Goal: Transaction & Acquisition: Purchase product/service

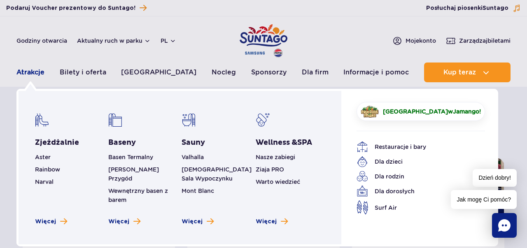
click at [33, 71] on link "Atrakcje" at bounding box center [30, 73] width 28 height 20
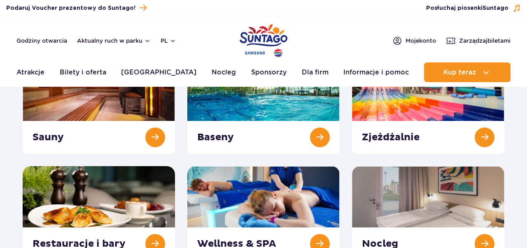
scroll to position [128, 0]
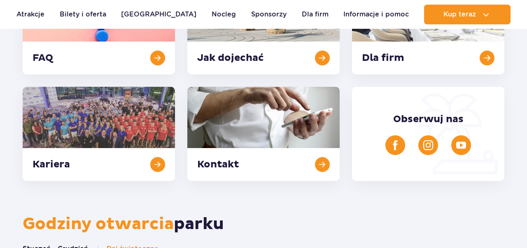
scroll to position [257, 0]
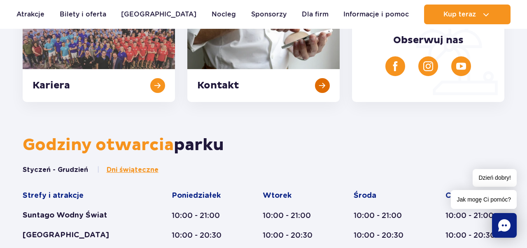
click at [223, 84] on link at bounding box center [263, 55] width 152 height 94
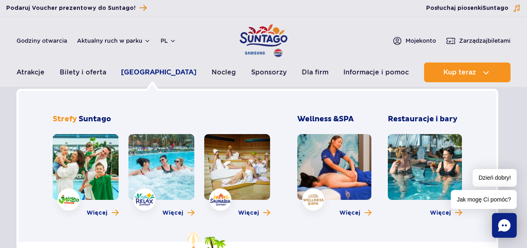
click at [145, 74] on link "[GEOGRAPHIC_DATA]" at bounding box center [158, 73] width 75 height 20
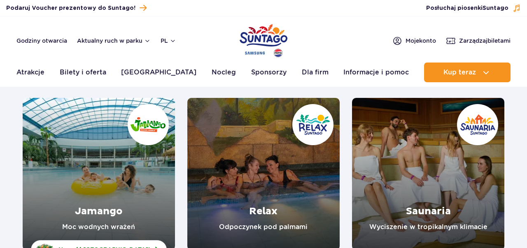
scroll to position [128, 0]
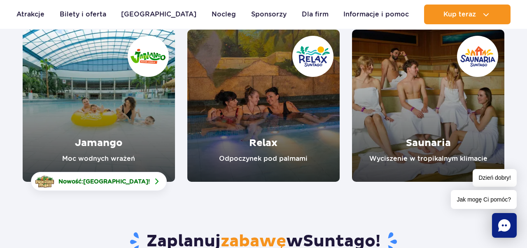
click at [450, 151] on link "Saunaria" at bounding box center [428, 106] width 152 height 152
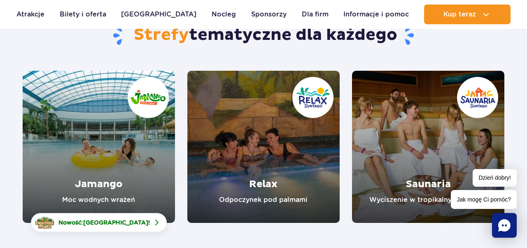
scroll to position [86, 0]
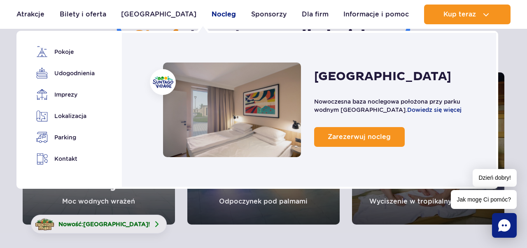
click at [211, 13] on link "Nocleg" at bounding box center [223, 15] width 24 height 20
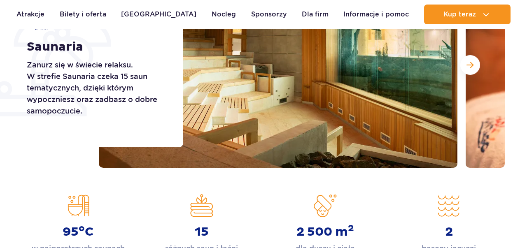
scroll to position [171, 0]
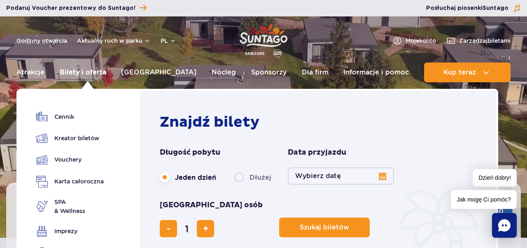
click at [88, 73] on link "Bilety i oferta" at bounding box center [83, 73] width 46 height 20
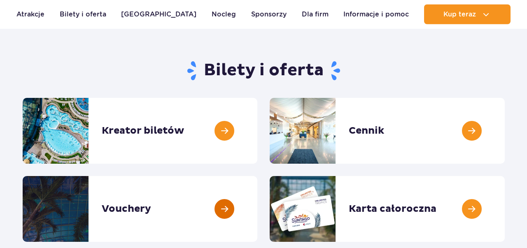
scroll to position [86, 0]
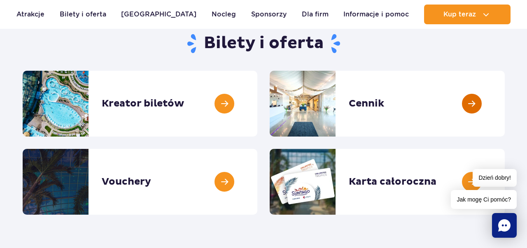
click at [504, 110] on link at bounding box center [504, 104] width 0 height 66
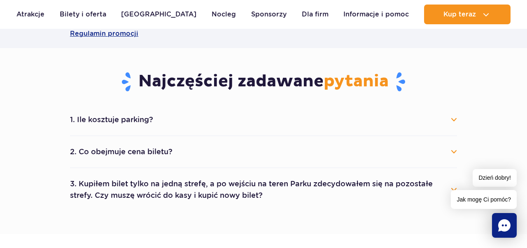
scroll to position [428, 0]
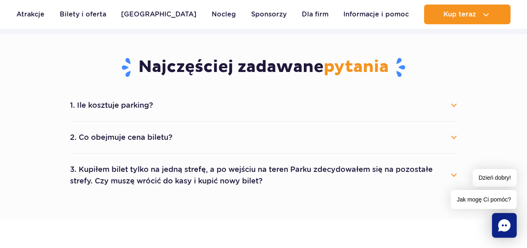
click at [151, 142] on button "2. Co obejmuje cena biletu?" at bounding box center [263, 137] width 387 height 18
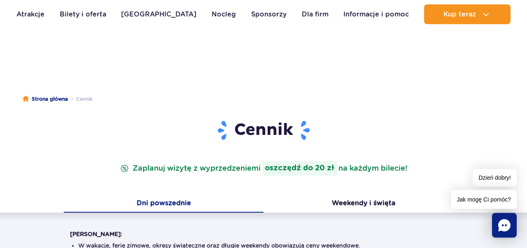
scroll to position [0, 0]
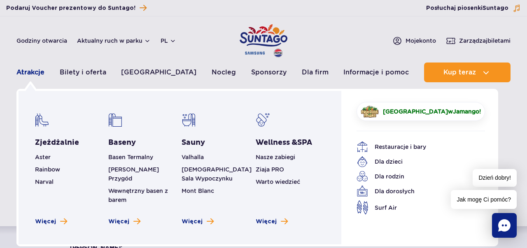
click at [32, 71] on link "Atrakcje" at bounding box center [30, 73] width 28 height 20
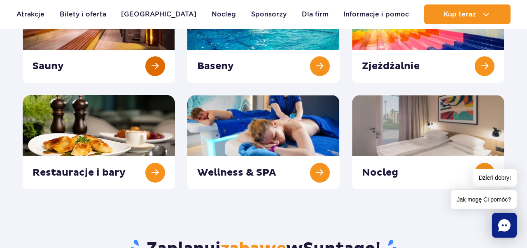
scroll to position [171, 0]
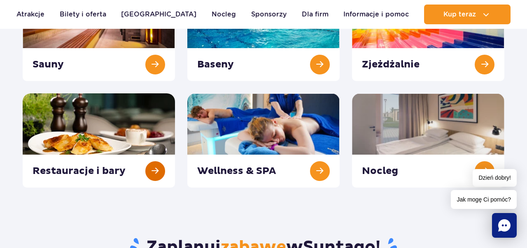
click at [87, 137] on link at bounding box center [99, 140] width 152 height 94
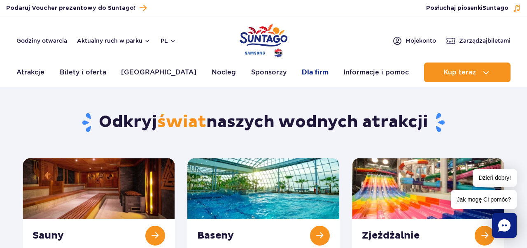
click at [304, 70] on link "Dla firm" at bounding box center [315, 73] width 27 height 20
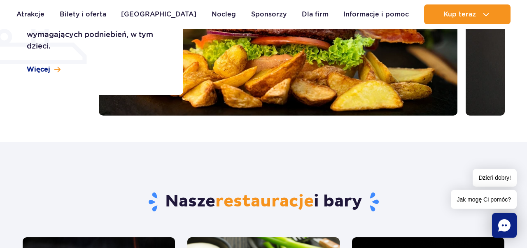
scroll to position [171, 0]
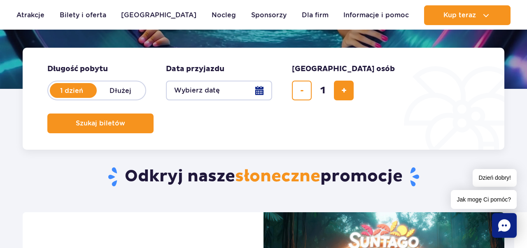
scroll to position [171, 0]
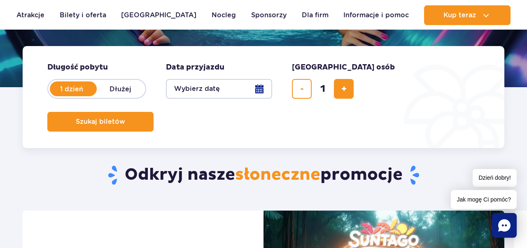
click at [106, 90] on label "Dłużej" at bounding box center [120, 88] width 47 height 17
click at [106, 96] on input "Dłużej" at bounding box center [101, 97] width 9 height 2
radio input "false"
radio input "true"
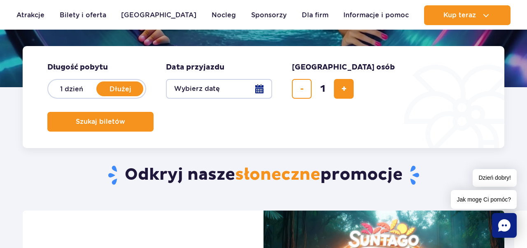
click at [223, 88] on button "Wybierz datę" at bounding box center [219, 89] width 106 height 20
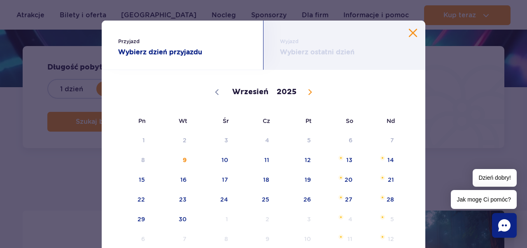
drag, startPoint x: 313, startPoint y: 91, endPoint x: 311, endPoint y: 98, distance: 7.6
click at [311, 92] on span at bounding box center [310, 92] width 14 height 14
select select "9"
click at [351, 160] on span "11" at bounding box center [338, 160] width 42 height 19
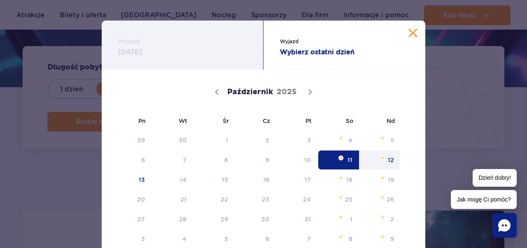
click at [413, 33] on button "Zamknij kalendarz" at bounding box center [413, 33] width 8 height 8
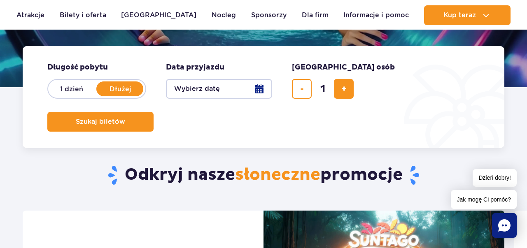
click at [257, 87] on button "Wybierz datę" at bounding box center [219, 89] width 106 height 20
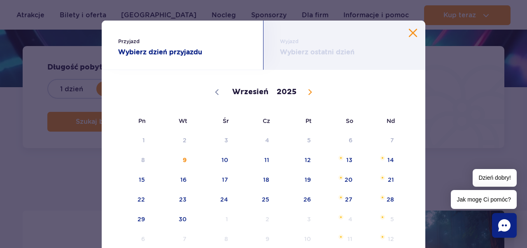
click at [307, 92] on icon at bounding box center [310, 92] width 6 height 6
select select "9"
click at [142, 180] on span "13" at bounding box center [131, 179] width 42 height 19
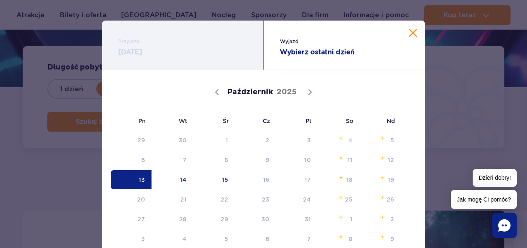
click at [139, 175] on span "13" at bounding box center [131, 179] width 42 height 19
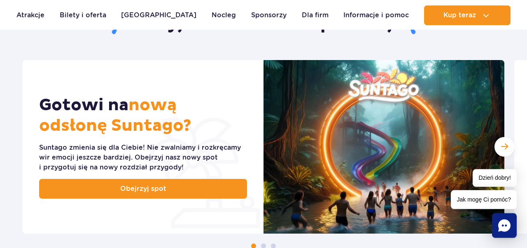
scroll to position [342, 0]
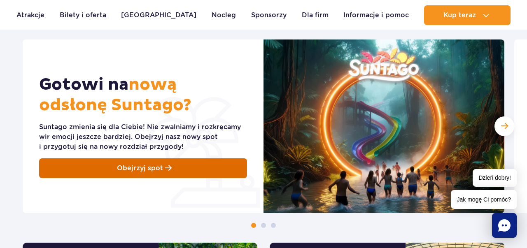
click at [156, 167] on span "Obejrzyj spot" at bounding box center [140, 168] width 46 height 10
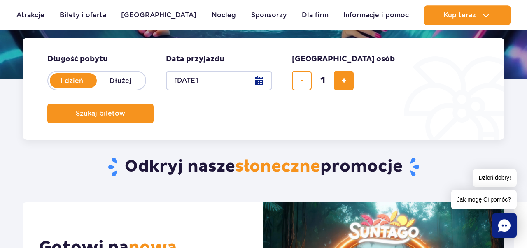
scroll to position [171, 0]
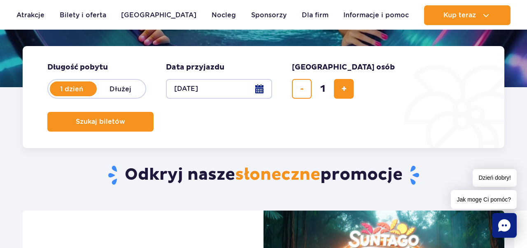
drag, startPoint x: 70, startPoint y: 88, endPoint x: 125, endPoint y: 107, distance: 58.2
click at [71, 88] on label "1 dzień" at bounding box center [71, 88] width 47 height 17
click at [57, 96] on input "1 dzień" at bounding box center [52, 97] width 9 height 2
click at [123, 87] on label "Dłużej" at bounding box center [120, 88] width 47 height 17
click at [106, 96] on input "Dłużej" at bounding box center [101, 97] width 9 height 2
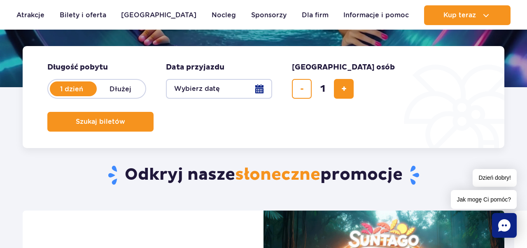
radio input "false"
radio input "true"
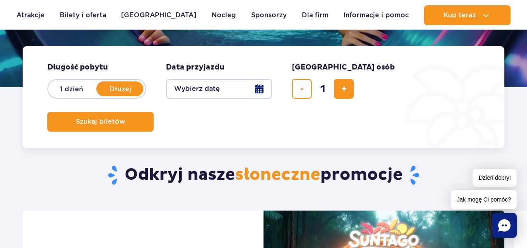
click at [260, 88] on button "Wybierz datę" at bounding box center [219, 89] width 106 height 20
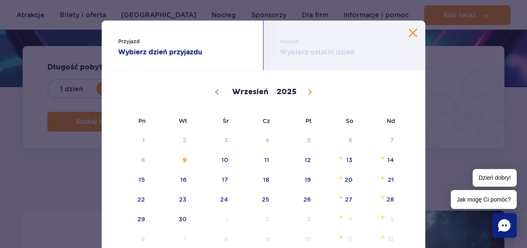
click at [310, 93] on icon at bounding box center [310, 92] width 3 height 5
select select "9"
click at [143, 183] on span "13" at bounding box center [131, 179] width 42 height 19
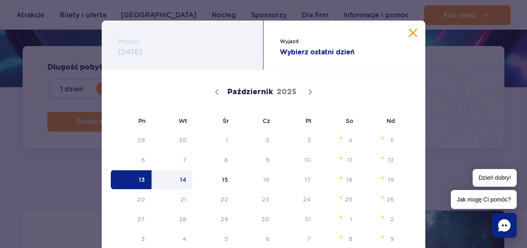
click at [186, 184] on span "14" at bounding box center [172, 179] width 42 height 19
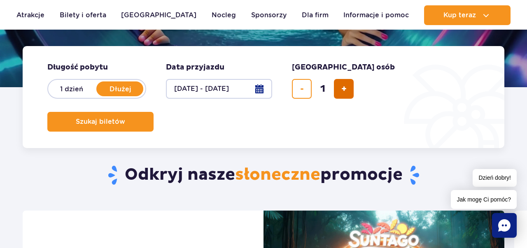
click at [344, 89] on span "dodaj bilet" at bounding box center [343, 89] width 5 height 0
click at [300, 89] on span "usuń bilet" at bounding box center [302, 89] width 4 height 0
click at [298, 89] on button "usuń bilet" at bounding box center [302, 89] width 20 height 20
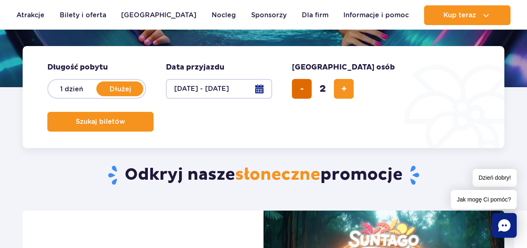
click at [300, 89] on span "usuń bilet" at bounding box center [302, 89] width 4 height 0
type input "1"
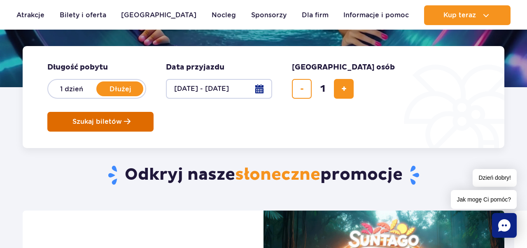
click at [153, 112] on button "Szukaj biletów" at bounding box center [100, 122] width 106 height 20
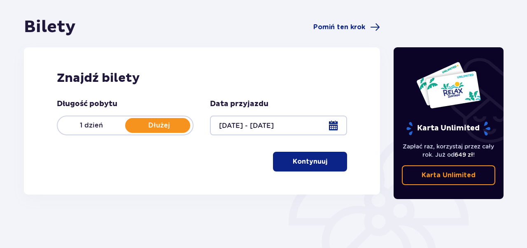
scroll to position [86, 0]
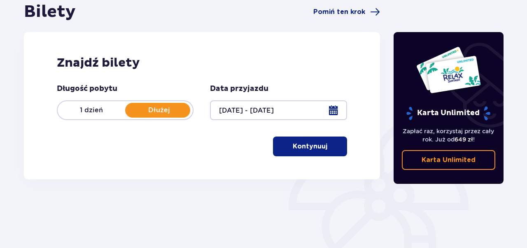
drag, startPoint x: 302, startPoint y: 146, endPoint x: 305, endPoint y: 149, distance: 4.7
click at [302, 146] on p "Kontynuuj" at bounding box center [309, 146] width 35 height 9
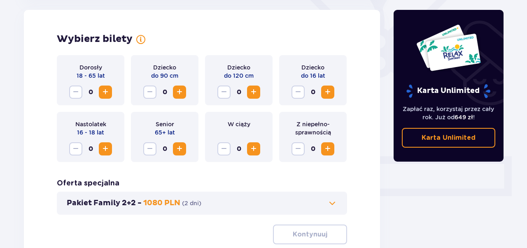
scroll to position [190, 0]
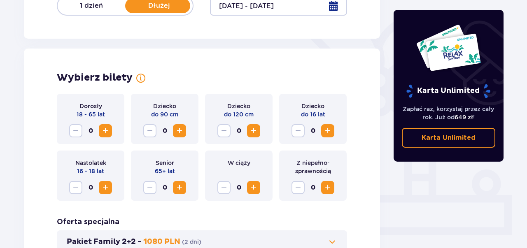
click at [108, 131] on span "Increase" at bounding box center [105, 131] width 10 height 10
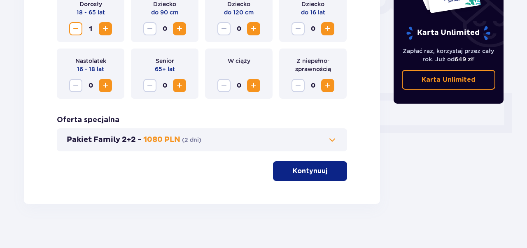
scroll to position [297, 0]
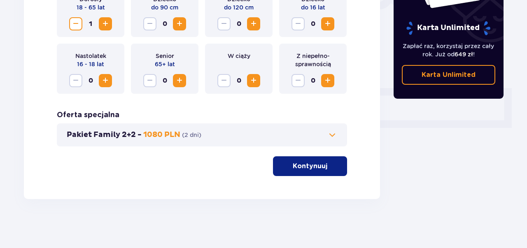
click at [300, 167] on p "Kontynuuj" at bounding box center [309, 166] width 35 height 9
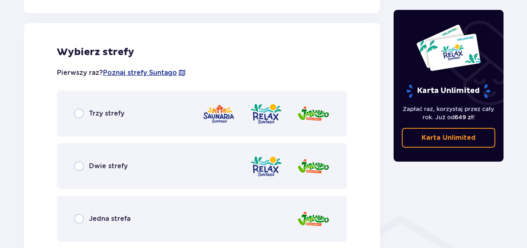
scroll to position [457, 0]
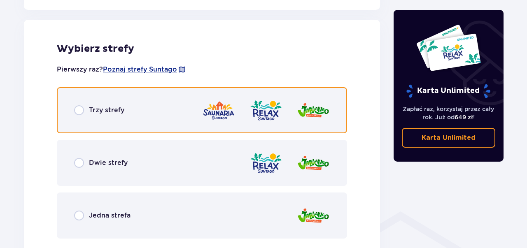
drag, startPoint x: 78, startPoint y: 110, endPoint x: 113, endPoint y: 128, distance: 39.6
click at [79, 113] on input "radio" at bounding box center [79, 110] width 10 height 10
radio input "true"
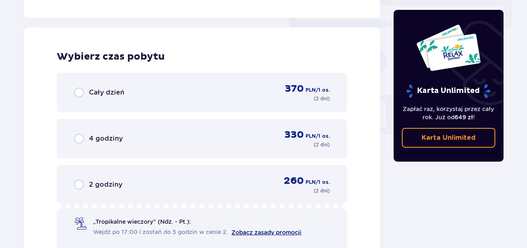
scroll to position [743, 0]
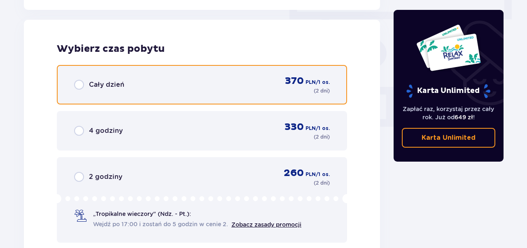
click at [77, 87] on input "radio" at bounding box center [79, 85] width 10 height 10
radio input "true"
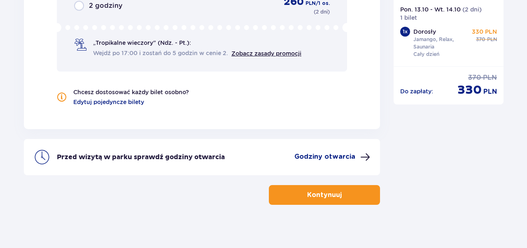
scroll to position [920, 0]
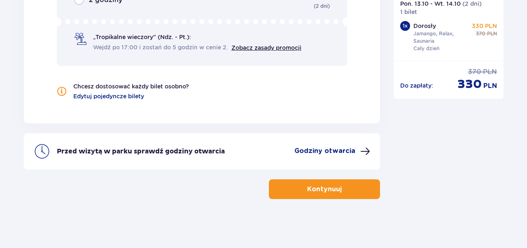
click at [343, 190] on span "button" at bounding box center [343, 189] width 10 height 10
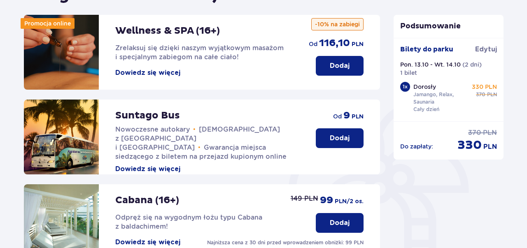
scroll to position [10, 0]
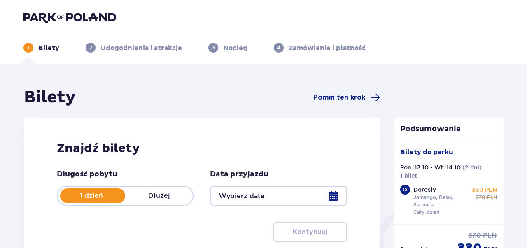
type input "13.10.25 - 14.10.25"
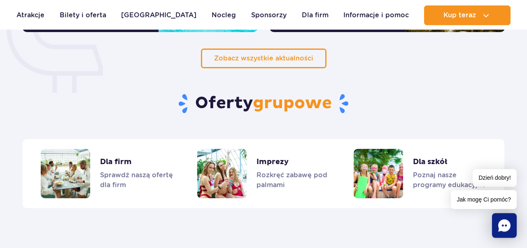
scroll to position [642, 0]
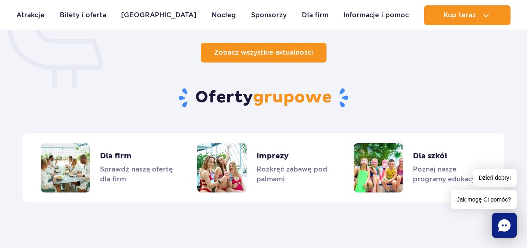
click at [246, 52] on span "Zobacz wszystkie aktualności" at bounding box center [263, 53] width 99 height 8
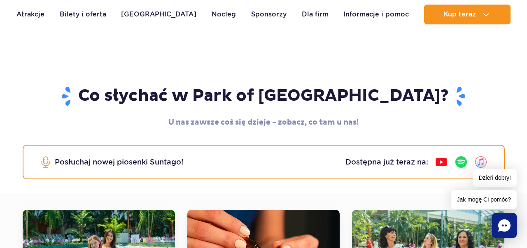
scroll to position [43, 0]
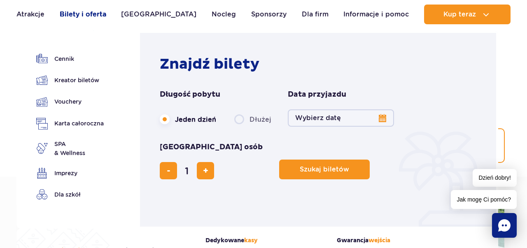
click at [70, 16] on link "Bilety i oferta" at bounding box center [83, 15] width 46 height 20
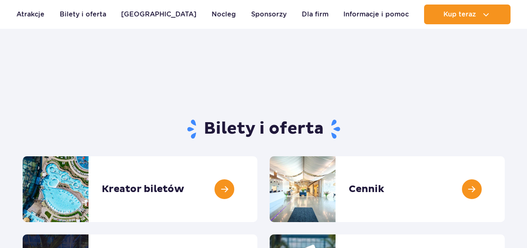
scroll to position [128, 0]
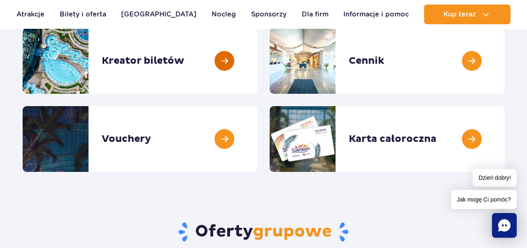
click at [257, 62] on link at bounding box center [257, 61] width 0 height 66
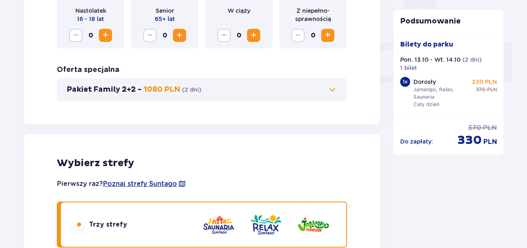
scroll to position [128, 0]
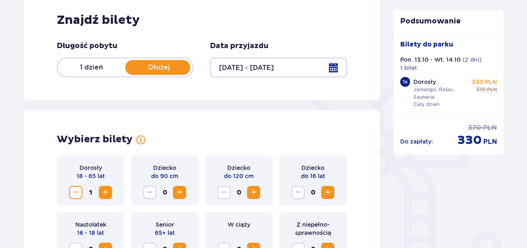
click at [107, 191] on span "Increase" at bounding box center [105, 193] width 10 height 10
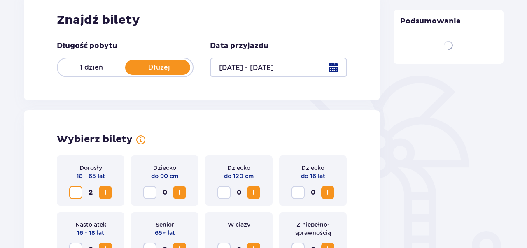
click at [107, 191] on span "Increase" at bounding box center [105, 193] width 10 height 10
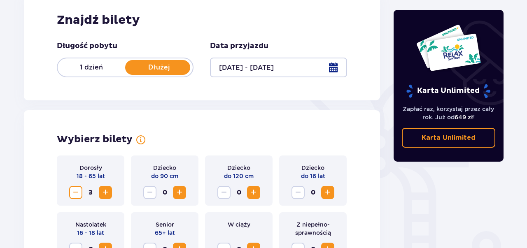
click at [107, 191] on span "Increase" at bounding box center [105, 193] width 10 height 10
click at [95, 194] on span "7" at bounding box center [90, 192] width 13 height 13
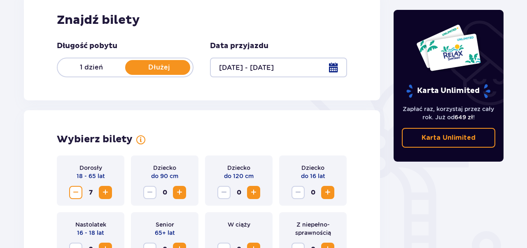
click at [104, 192] on span "Increase" at bounding box center [105, 193] width 10 height 10
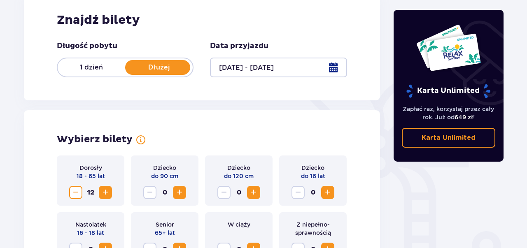
click at [104, 192] on span "Increase" at bounding box center [105, 193] width 10 height 10
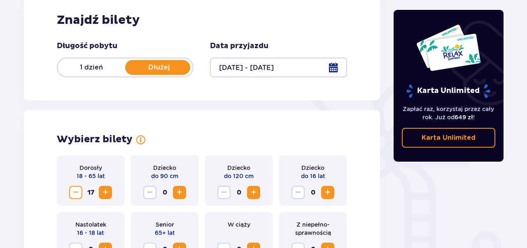
click at [104, 192] on span "Increase" at bounding box center [105, 193] width 10 height 10
click at [103, 192] on span "Increase" at bounding box center [105, 193] width 10 height 10
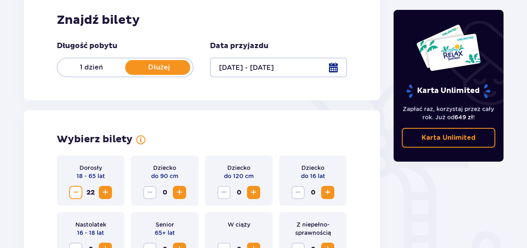
click at [103, 192] on span "Increase" at bounding box center [105, 193] width 10 height 10
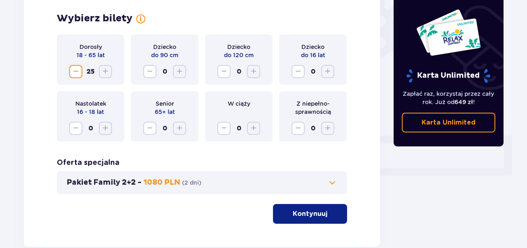
scroll to position [257, 0]
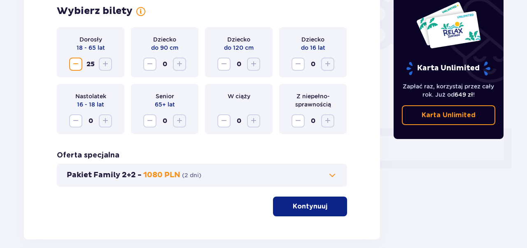
click at [306, 209] on p "Kontynuuj" at bounding box center [309, 206] width 35 height 9
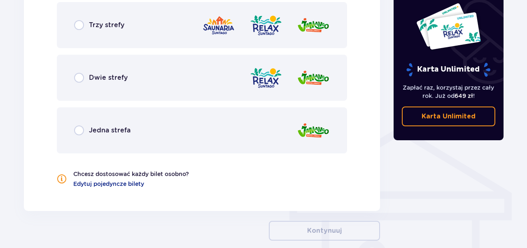
scroll to position [542, 0]
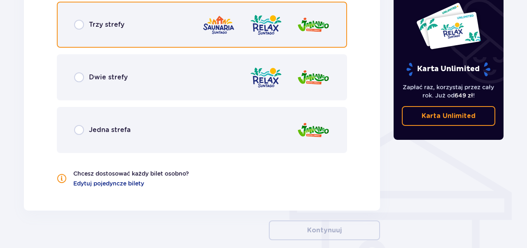
click at [79, 24] on input "radio" at bounding box center [79, 25] width 10 height 10
radio input "true"
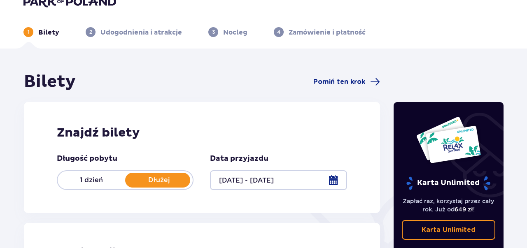
scroll to position [0, 0]
